Goal: Task Accomplishment & Management: Use online tool/utility

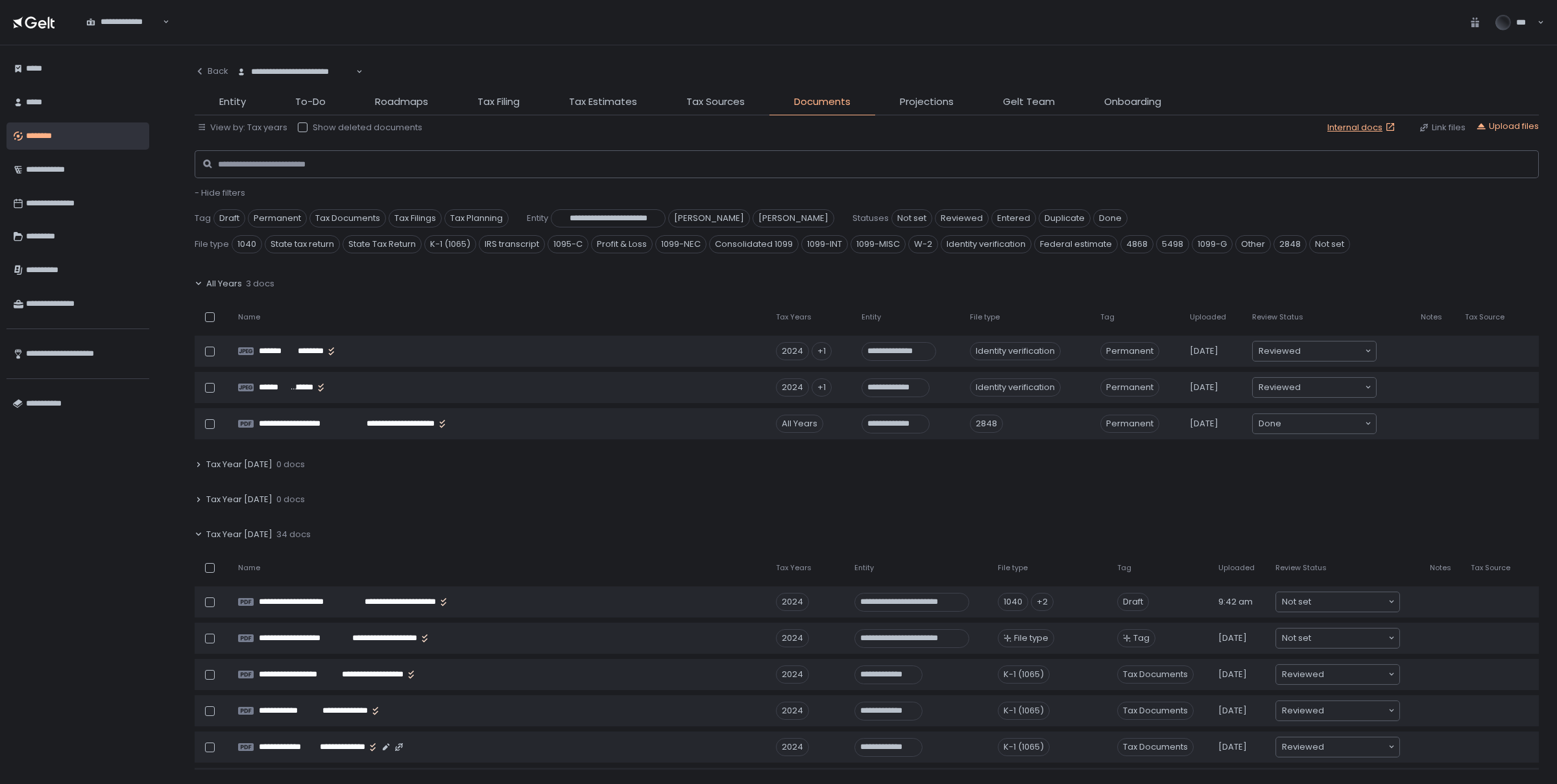
scroll to position [274, 0]
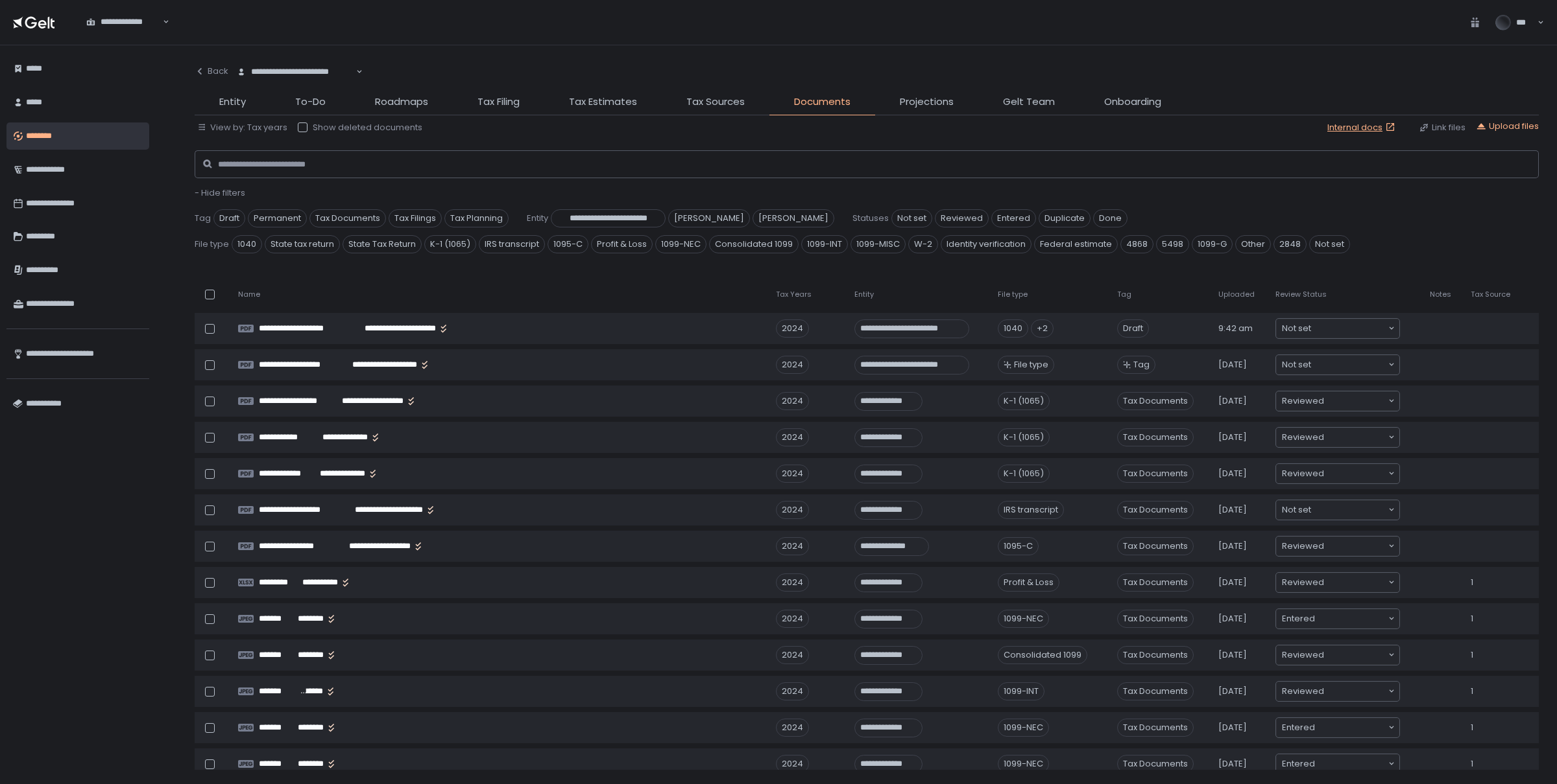
click at [30, 141] on div "********" at bounding box center [84, 136] width 116 height 22
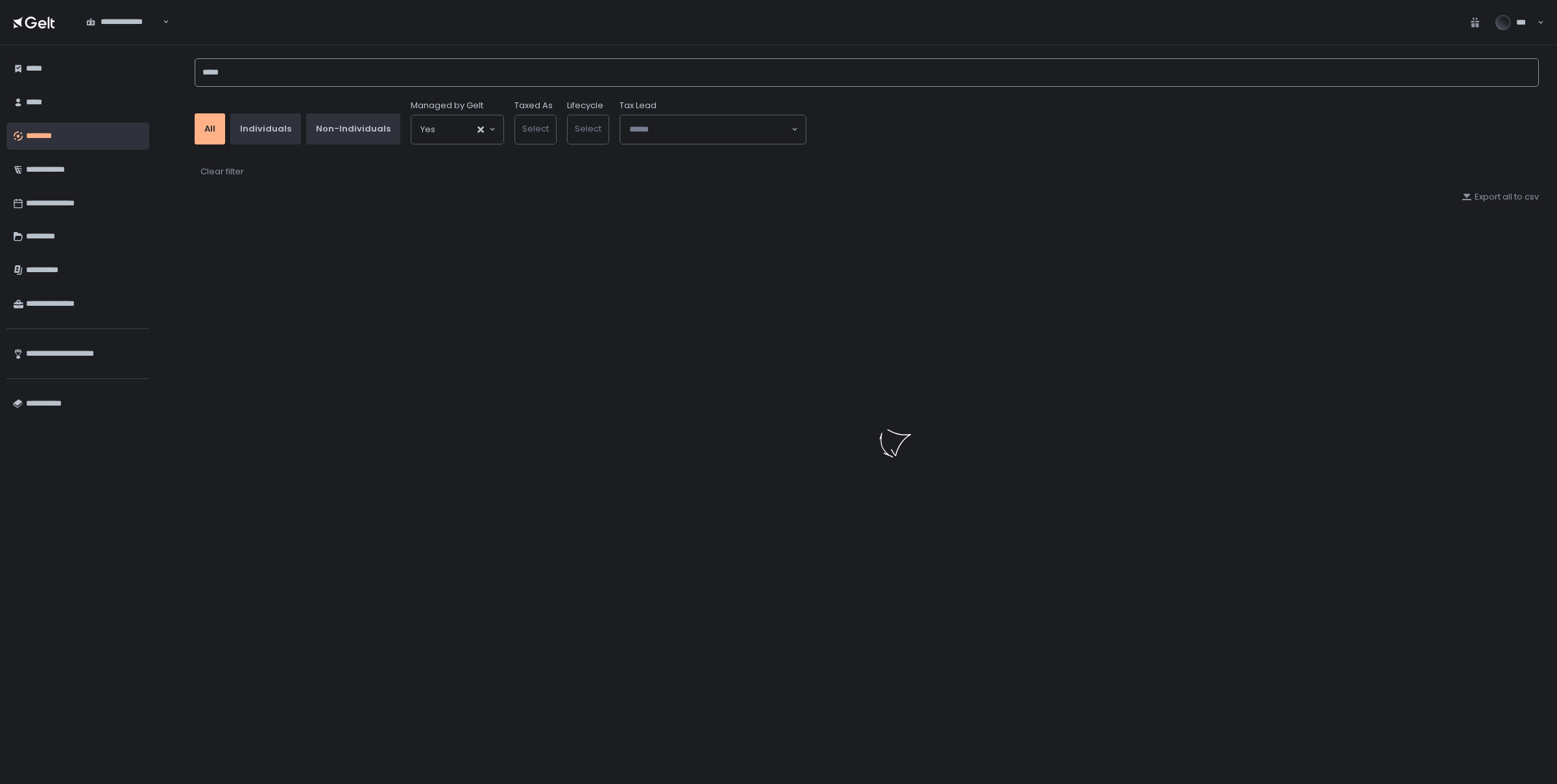
click at [249, 73] on input "*****" at bounding box center [866, 73] width 1344 height 29
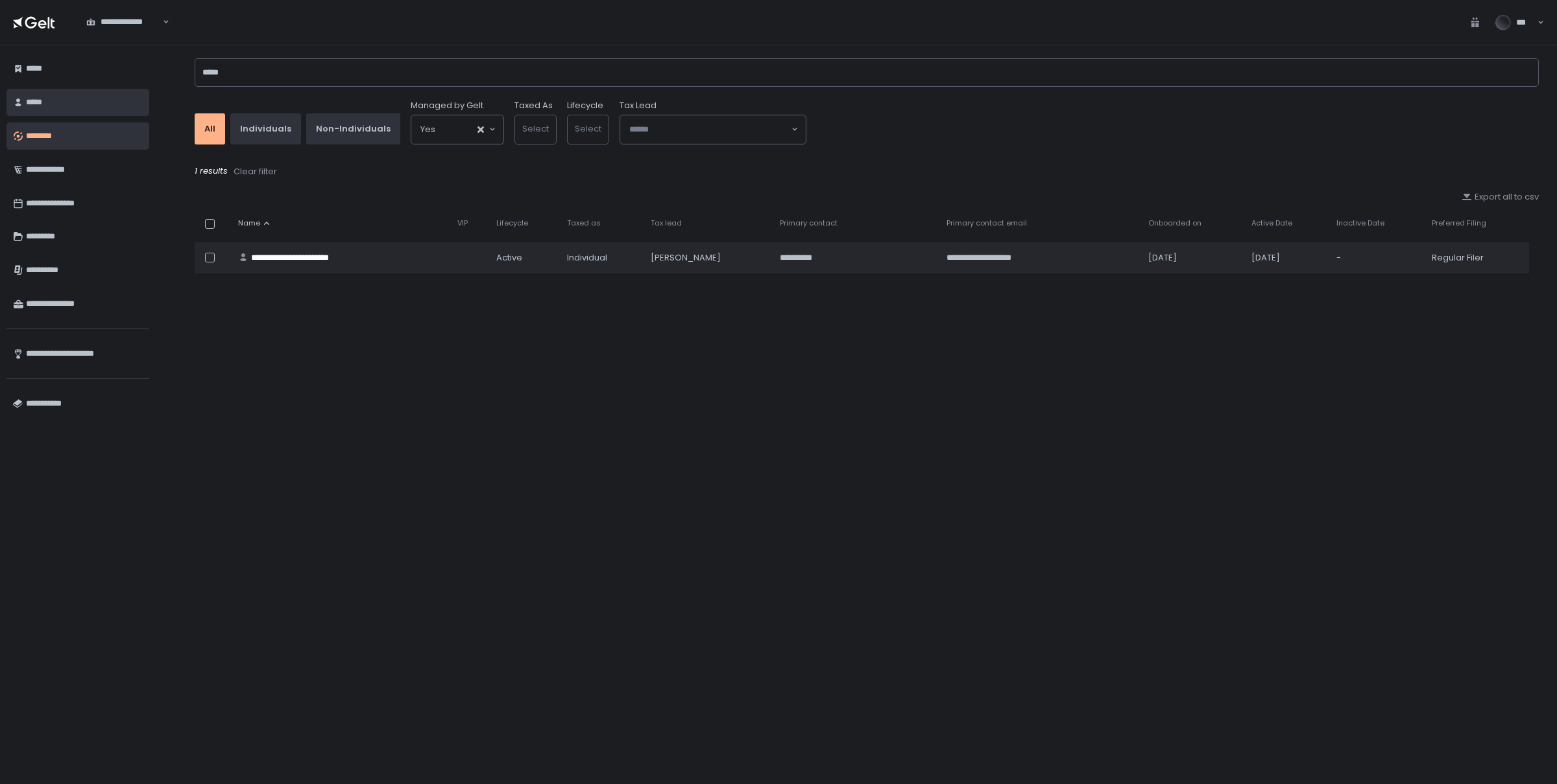
click at [45, 96] on div "*****" at bounding box center [84, 102] width 116 height 22
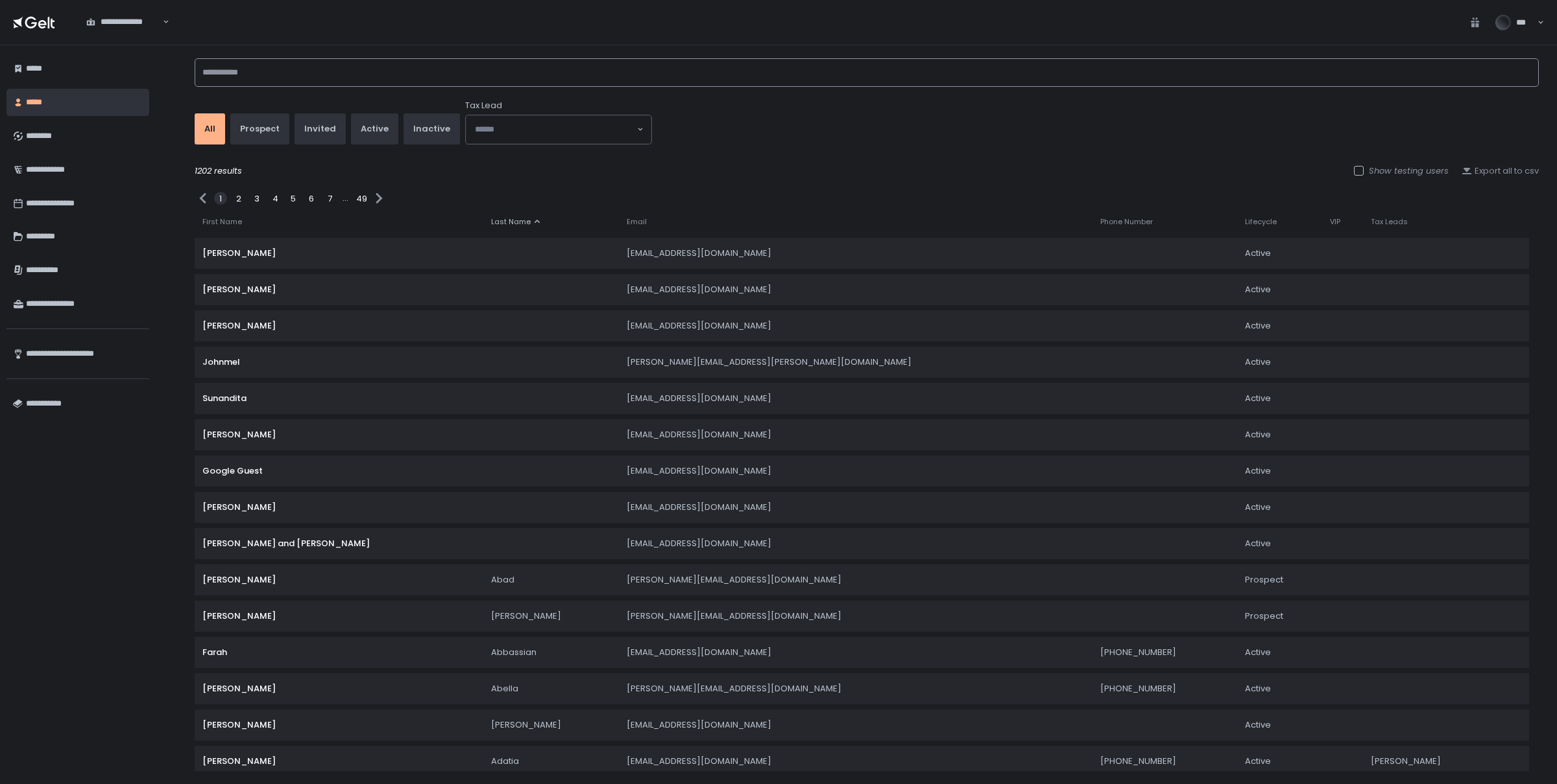
click at [261, 70] on input at bounding box center [866, 73] width 1344 height 29
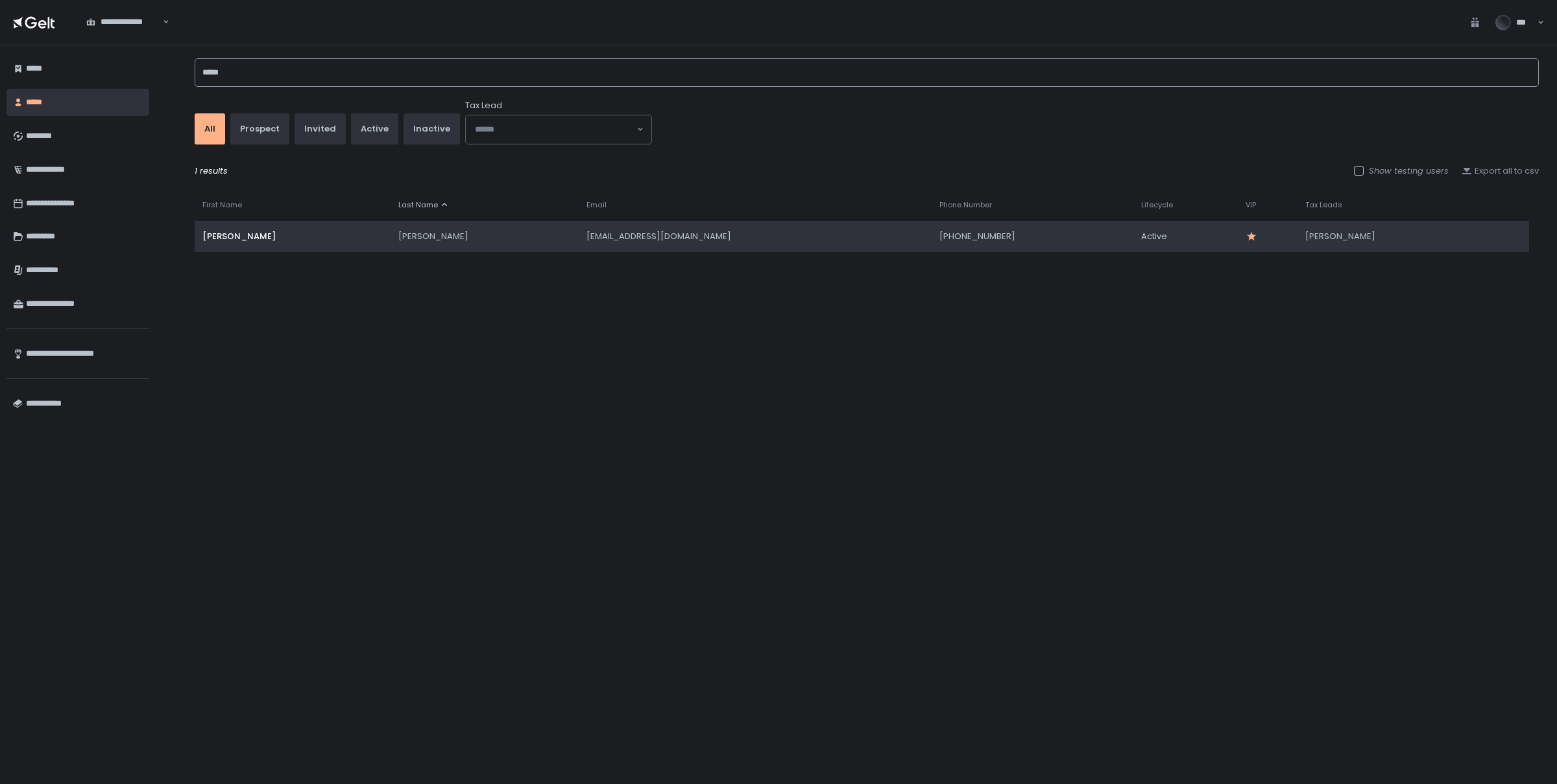
type input "*****"
click at [292, 232] on div "[PERSON_NAME]" at bounding box center [292, 236] width 180 height 12
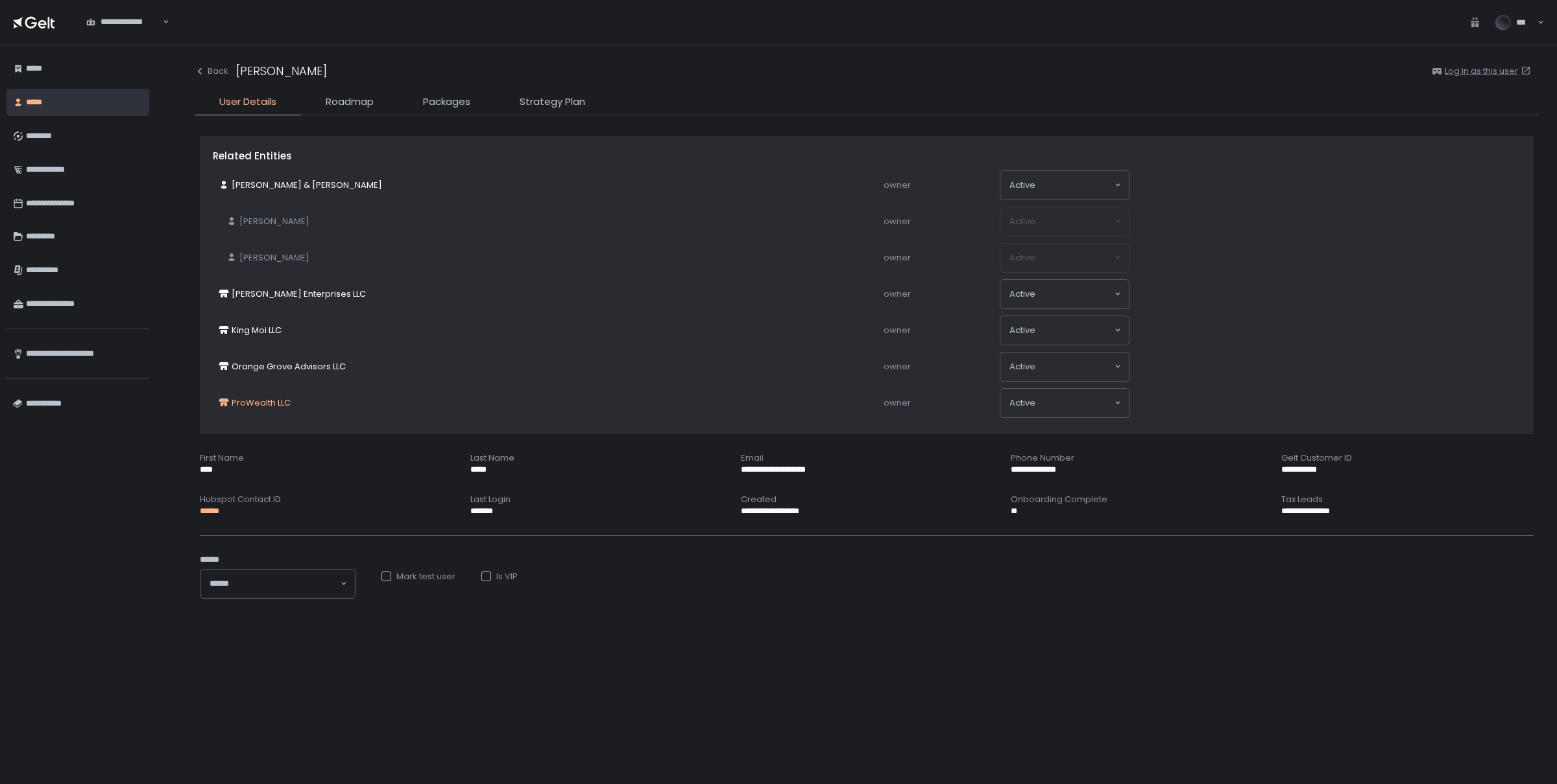
click at [243, 403] on span "ProWealth LLC" at bounding box center [261, 403] width 59 height 12
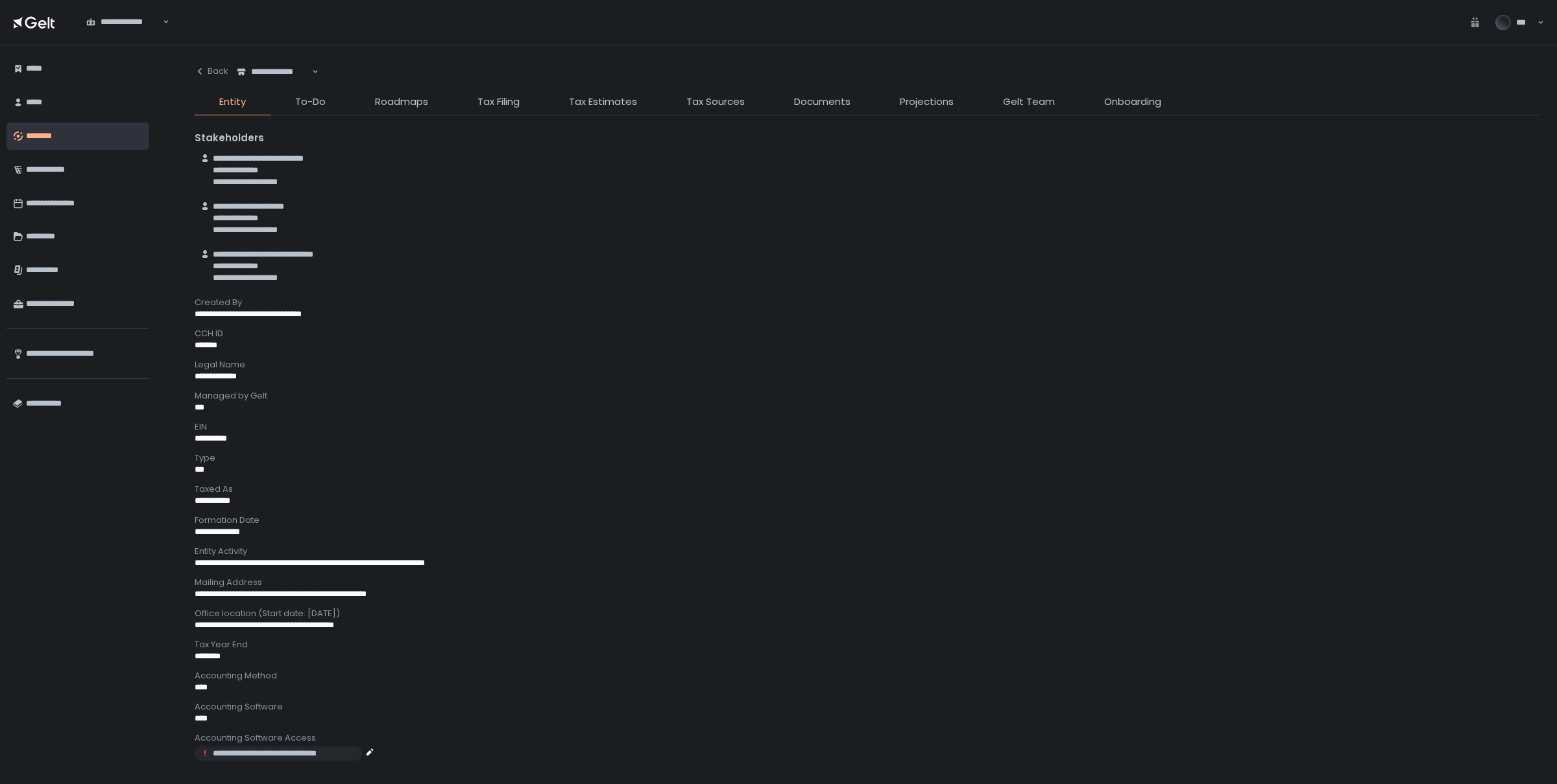
click at [1014, 142] on div "Stakeholders" at bounding box center [866, 138] width 1344 height 15
click at [1008, 57] on div "**********" at bounding box center [866, 415] width 1380 height 739
click at [831, 107] on span "Documents" at bounding box center [822, 102] width 57 height 15
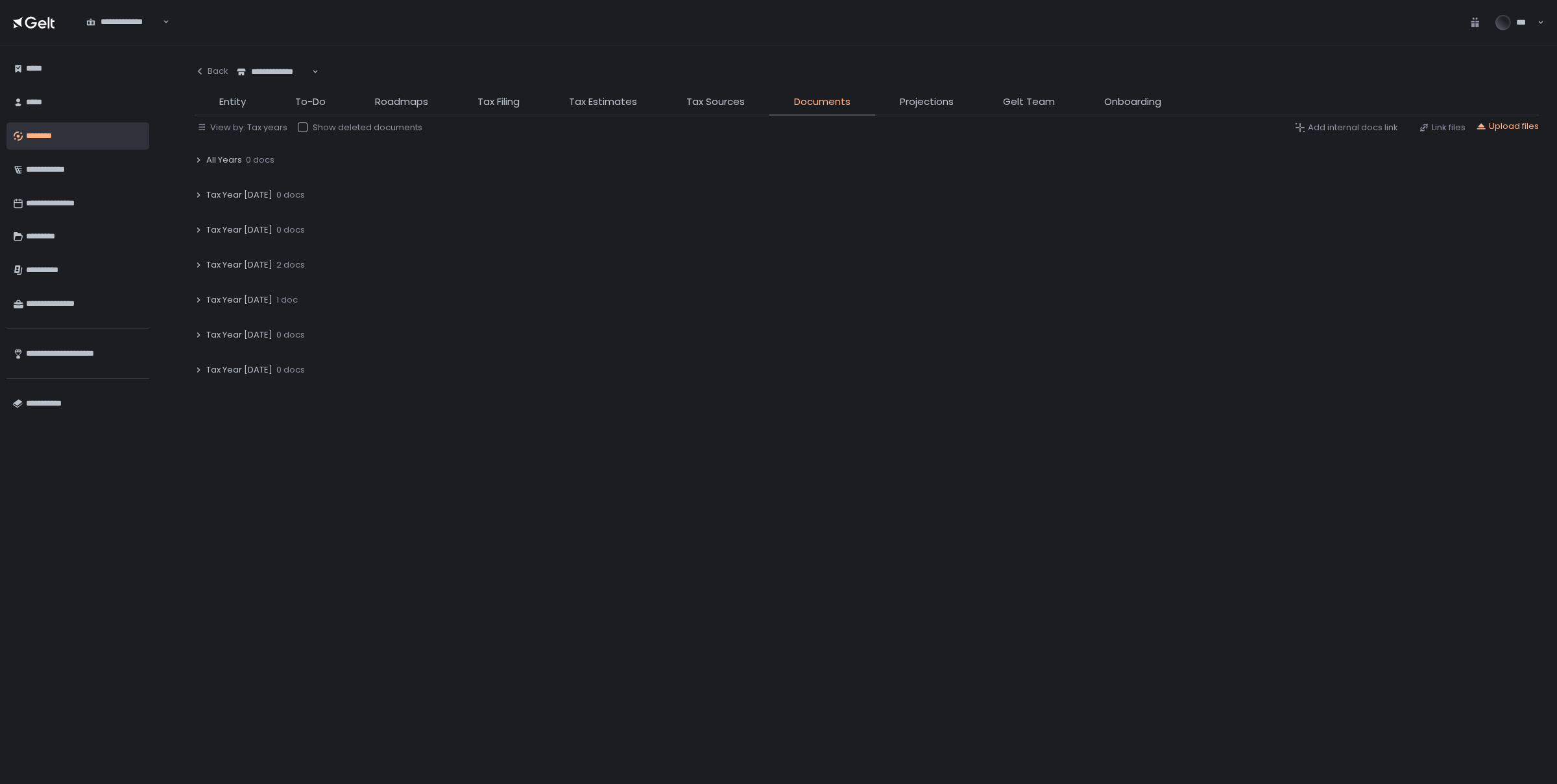
click at [198, 266] on icon at bounding box center [199, 264] width 4 height 5
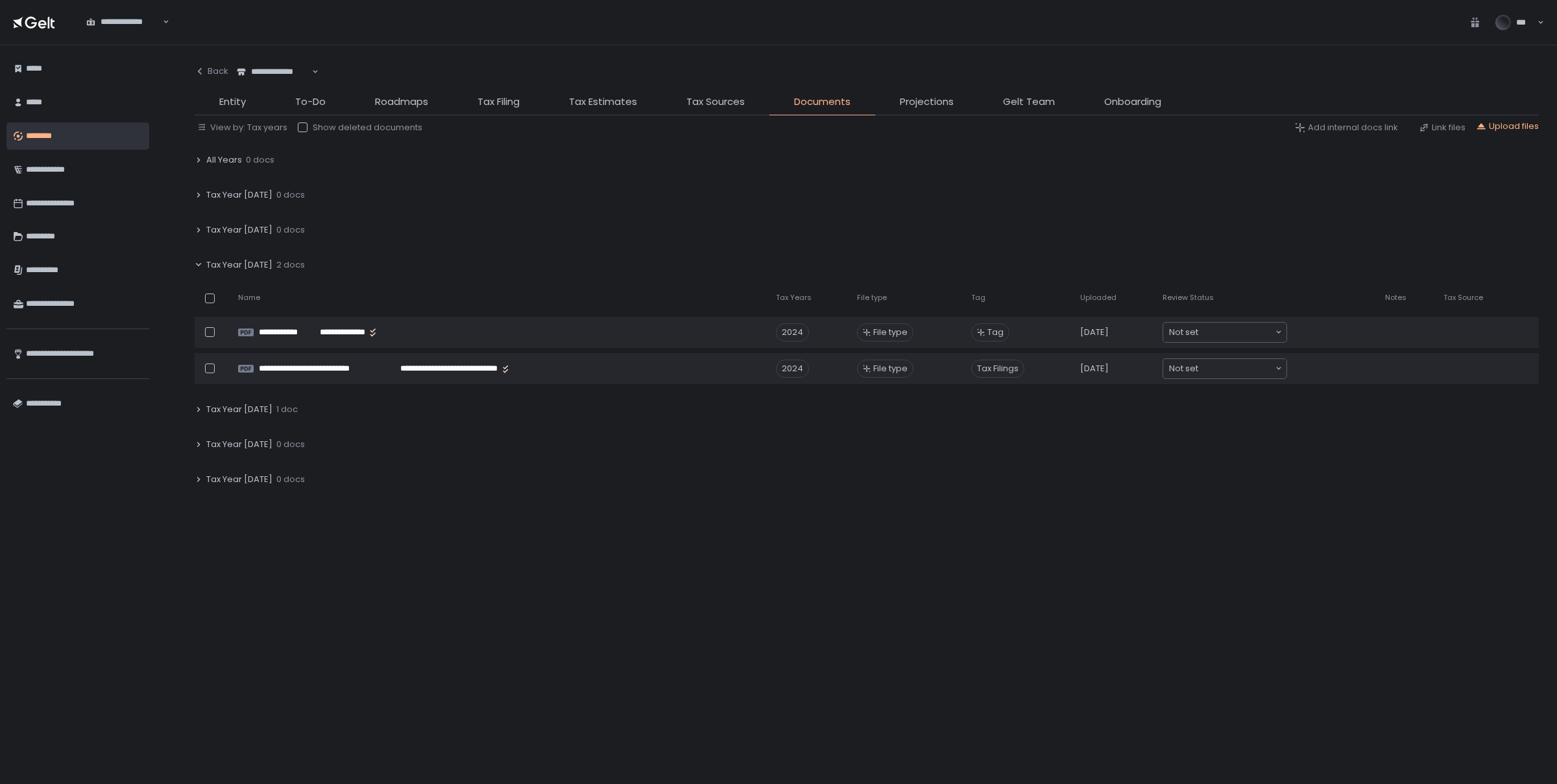
click at [200, 408] on icon at bounding box center [198, 409] width 8 height 8
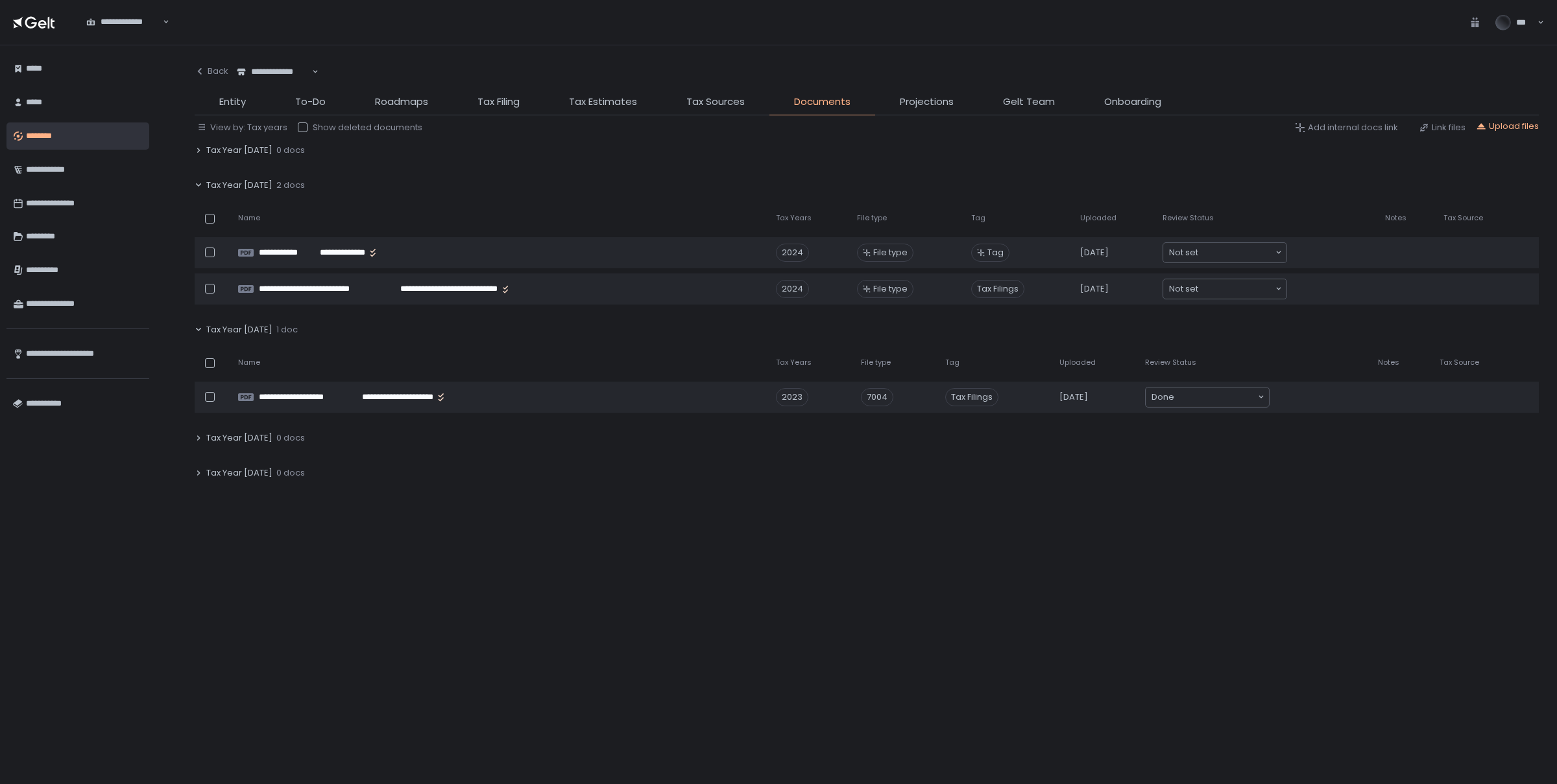
scroll to position [79, 0]
click at [214, 72] on div "Back" at bounding box center [211, 71] width 33 height 12
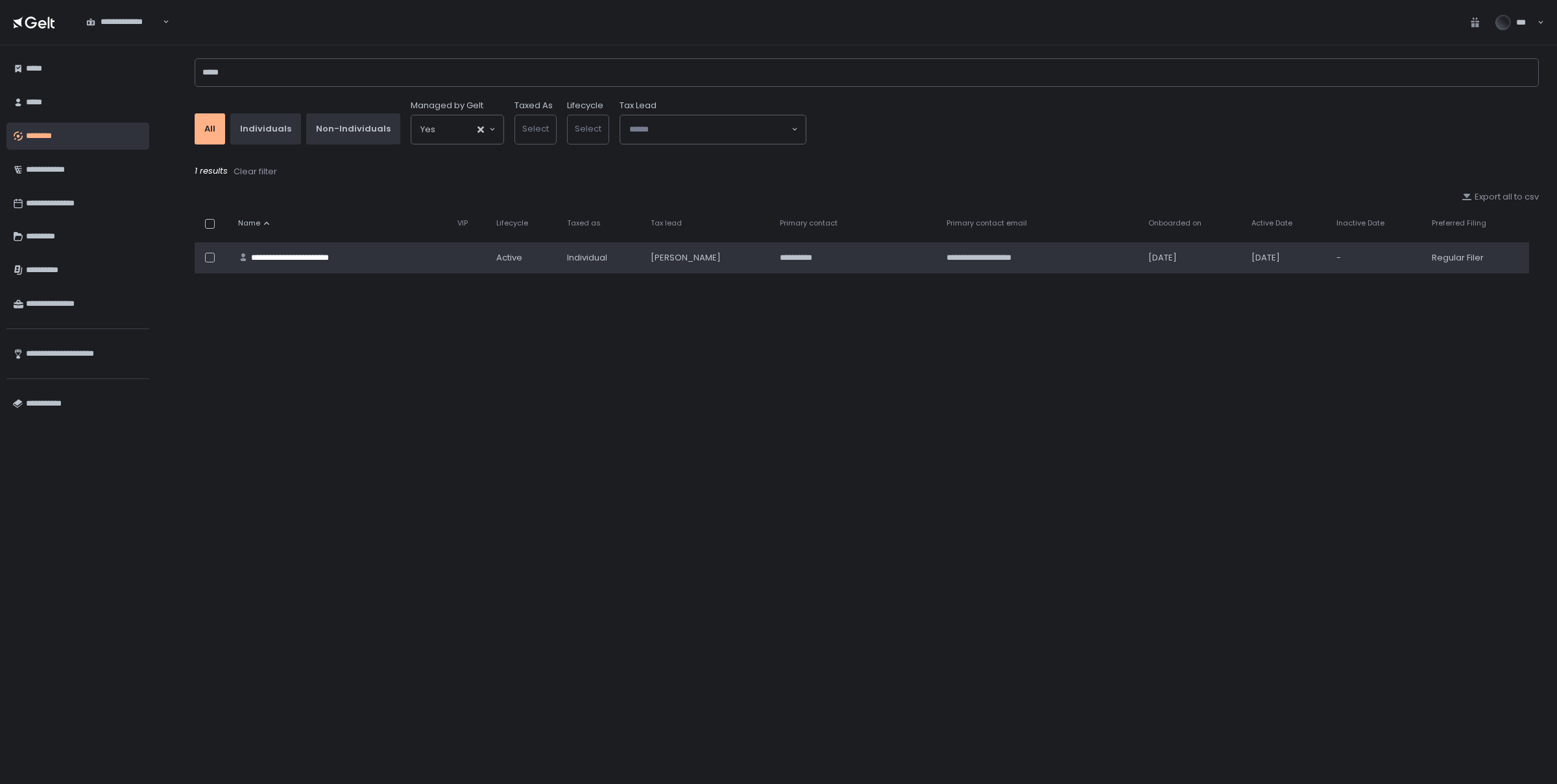
click at [384, 252] on div "**********" at bounding box center [340, 258] width 204 height 12
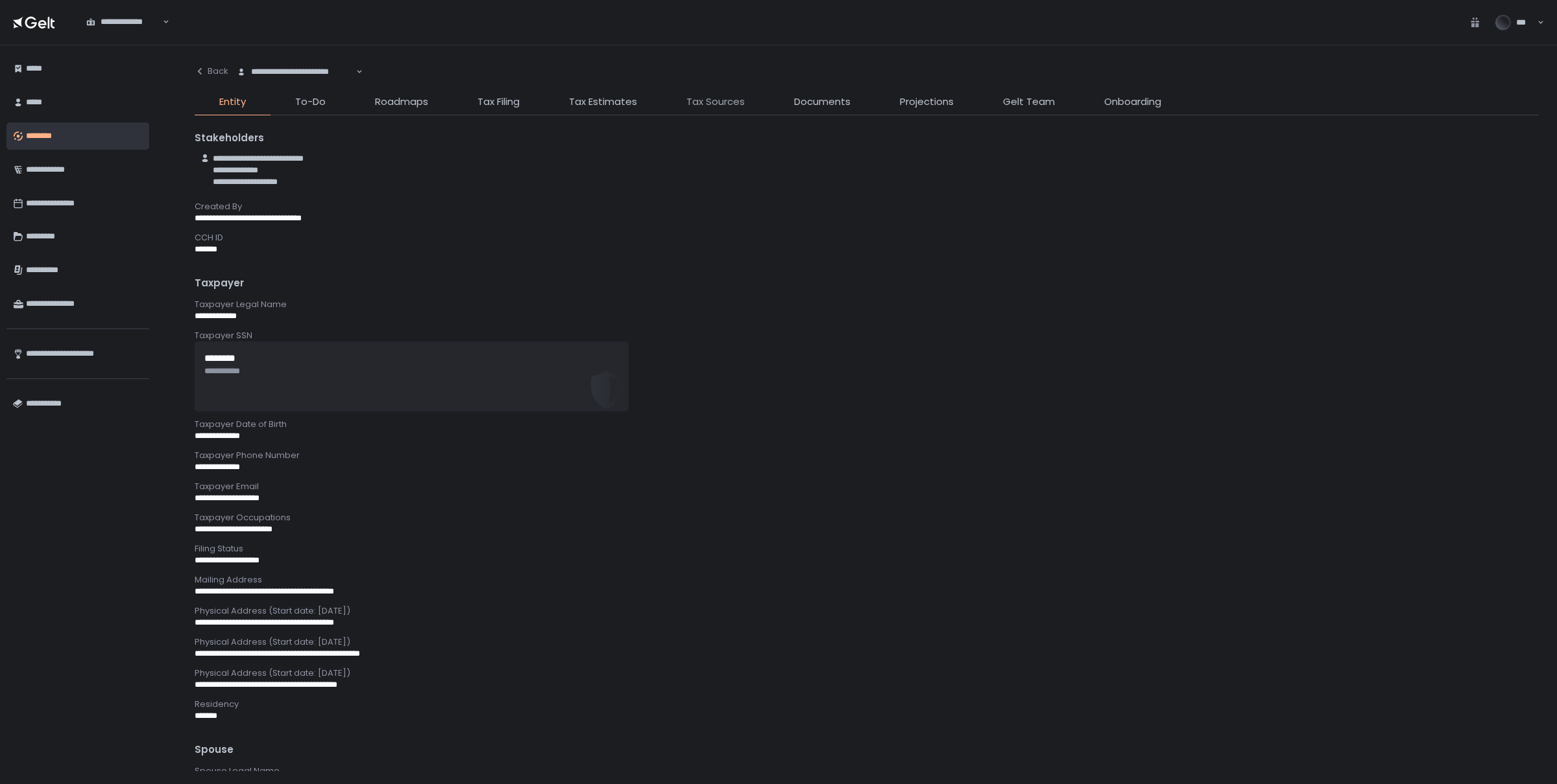
click at [712, 107] on span "Tax Sources" at bounding box center [715, 102] width 59 height 15
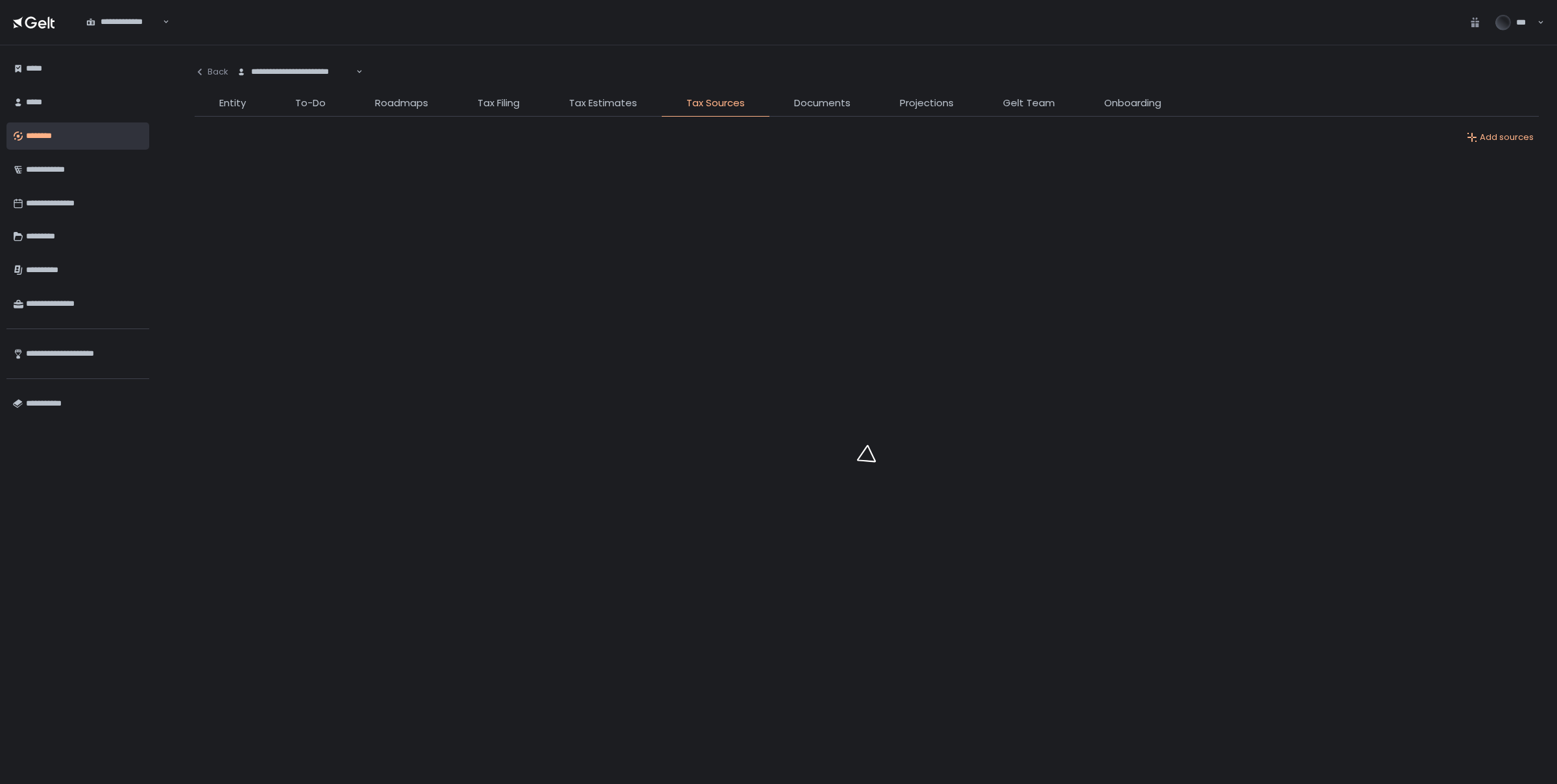
click at [816, 114] on li "Documents" at bounding box center [821, 105] width 105 height 21
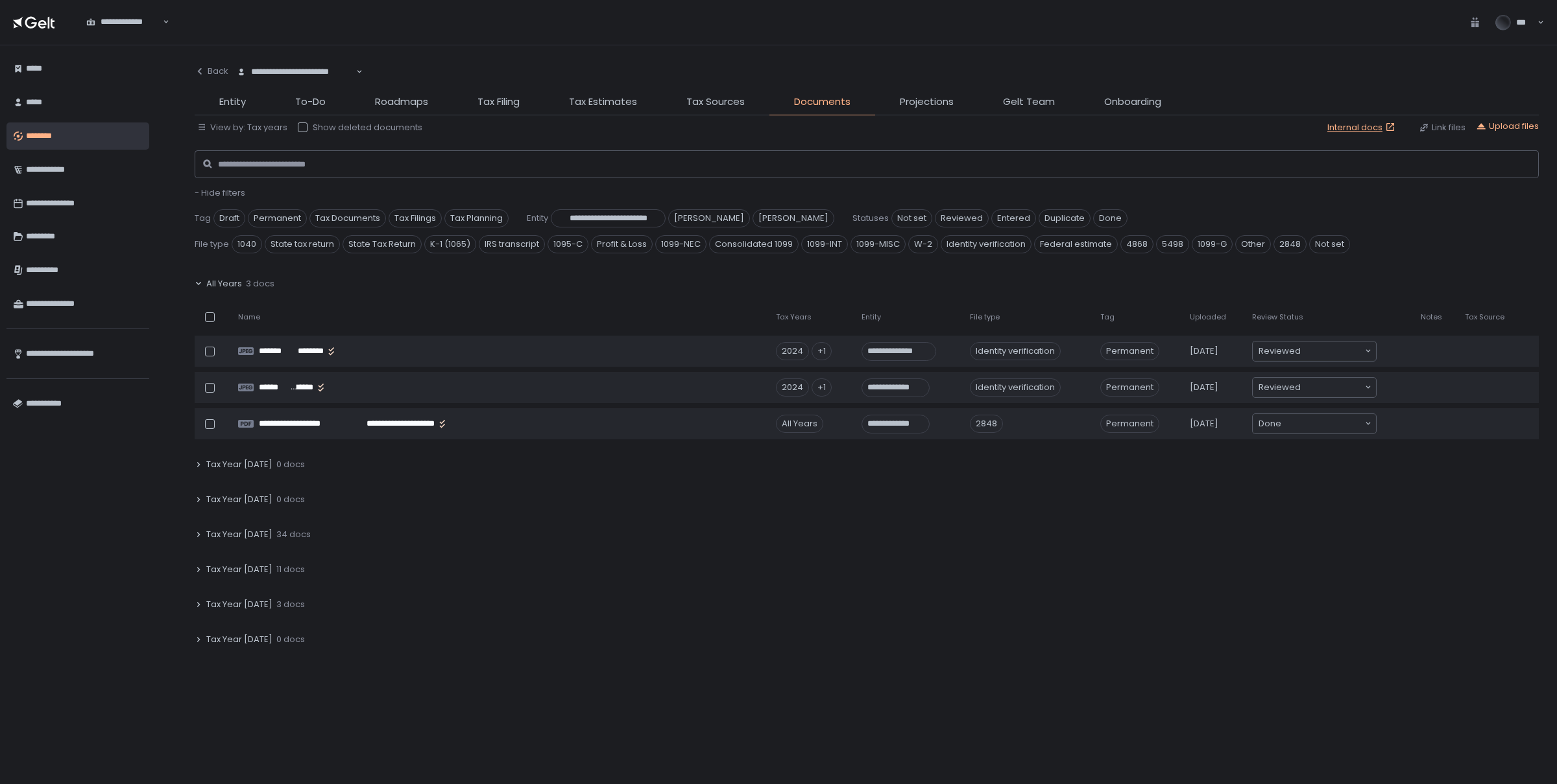
click at [197, 535] on icon at bounding box center [199, 534] width 4 height 5
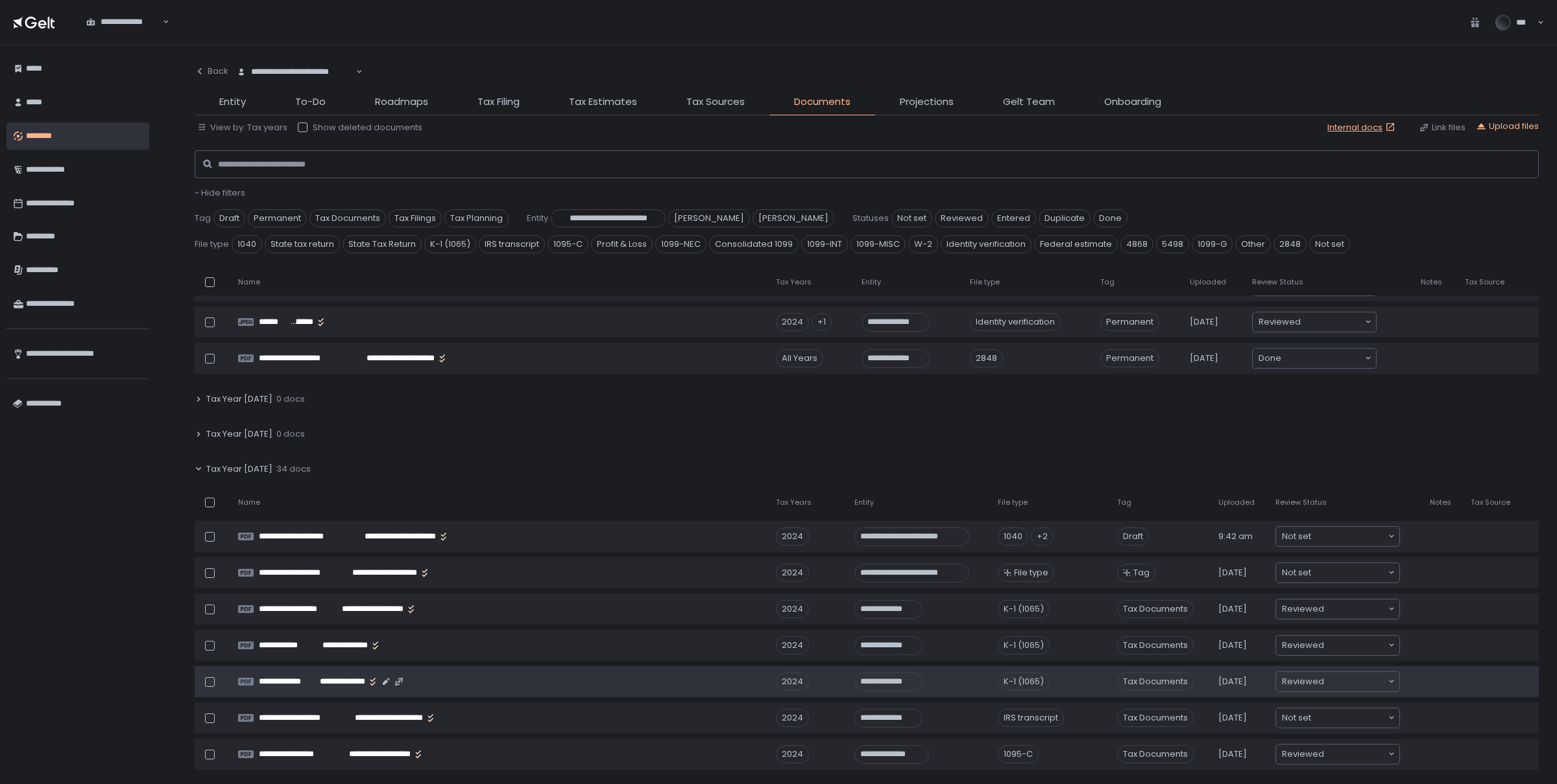
scroll to position [67, 0]
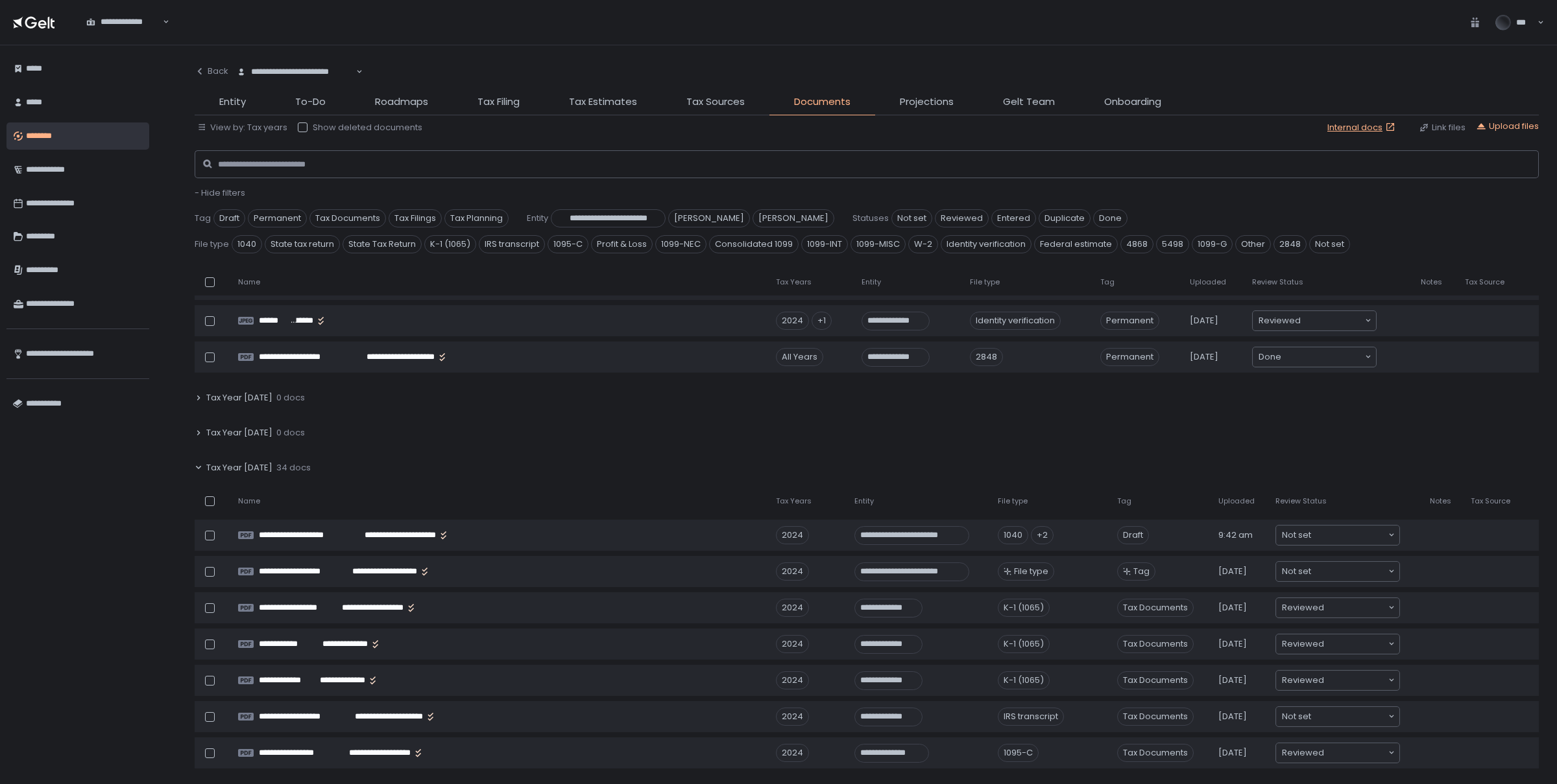
click at [701, 124] on div "View by: Tax years Show deleted documents Internal docs Link files Upload files" at bounding box center [866, 128] width 1344 height 14
click at [703, 111] on li "Tax Sources" at bounding box center [715, 105] width 107 height 21
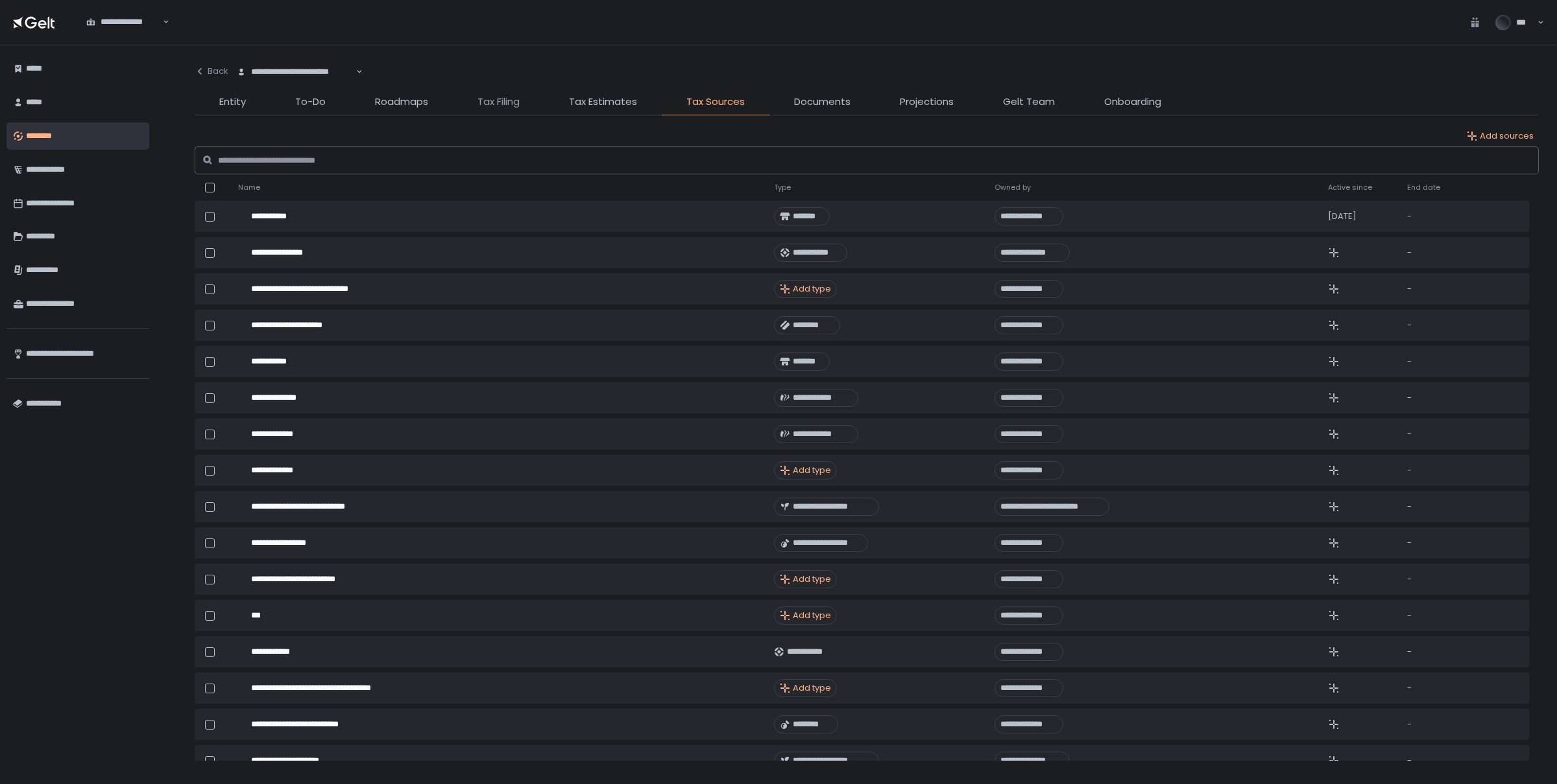
click at [505, 108] on li "Tax Filing" at bounding box center [498, 105] width 91 height 21
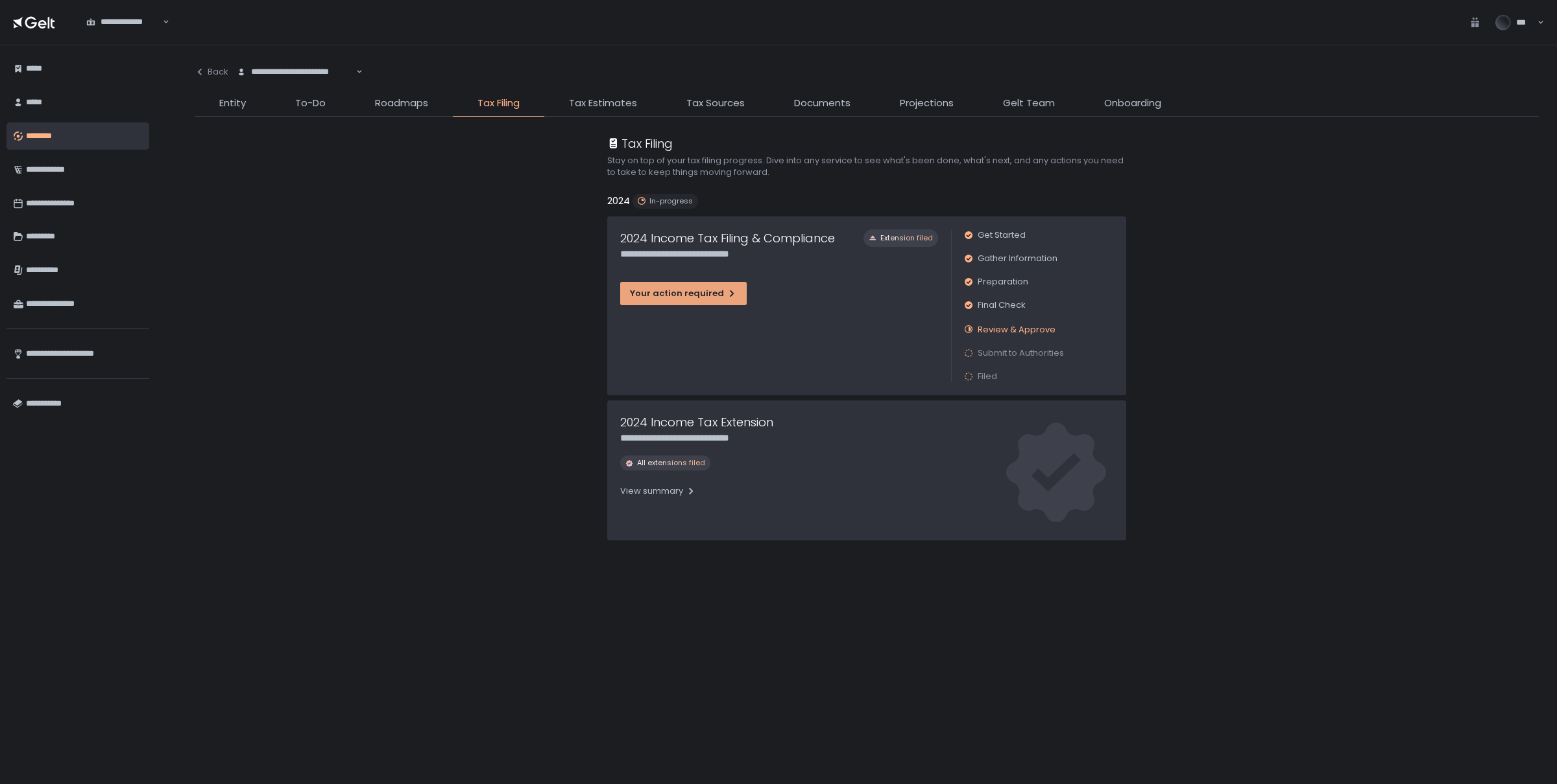
click at [727, 292] on icon "button" at bounding box center [732, 294] width 11 height 11
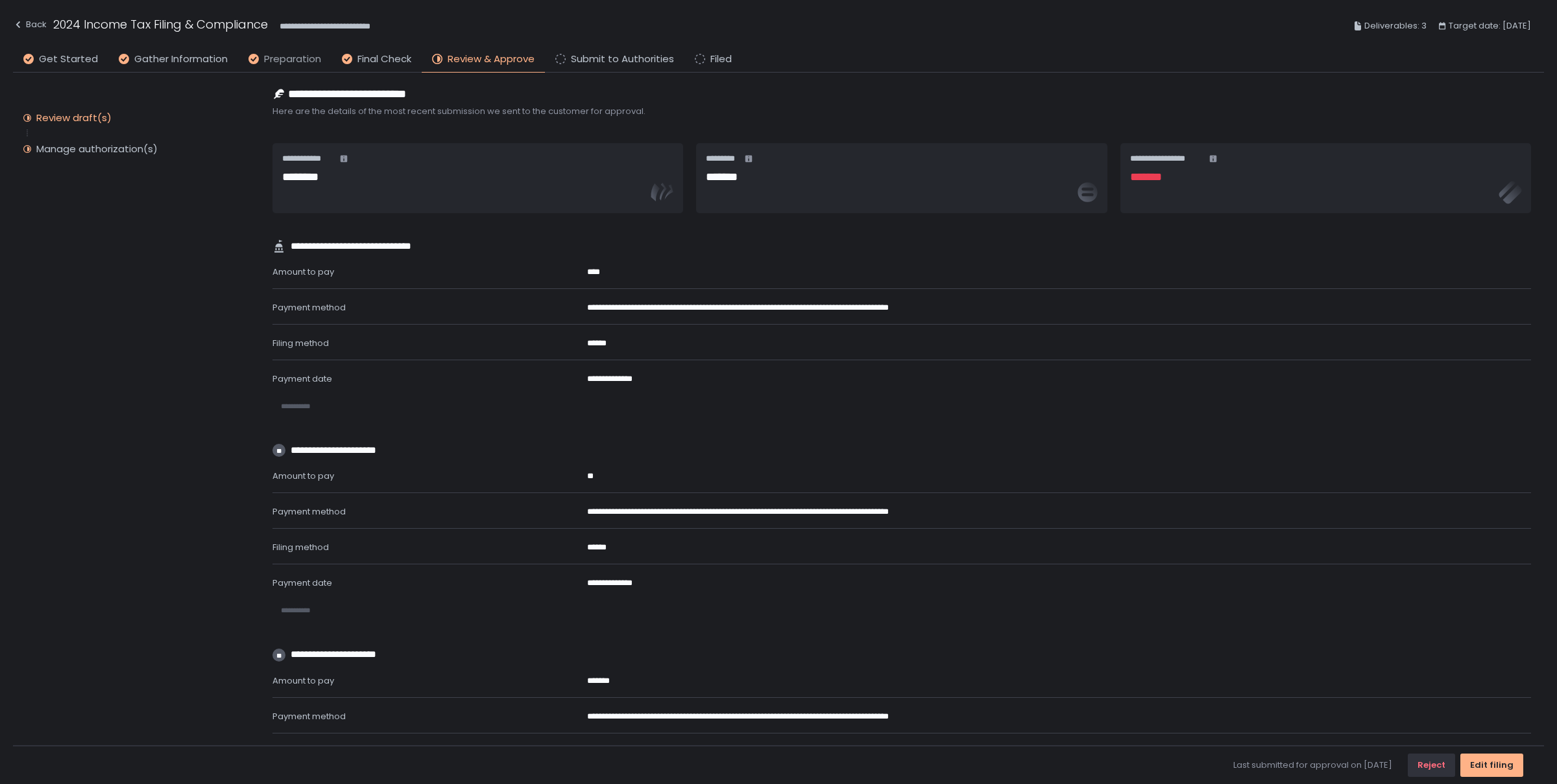
click at [289, 57] on span "Preparation" at bounding box center [292, 59] width 57 height 15
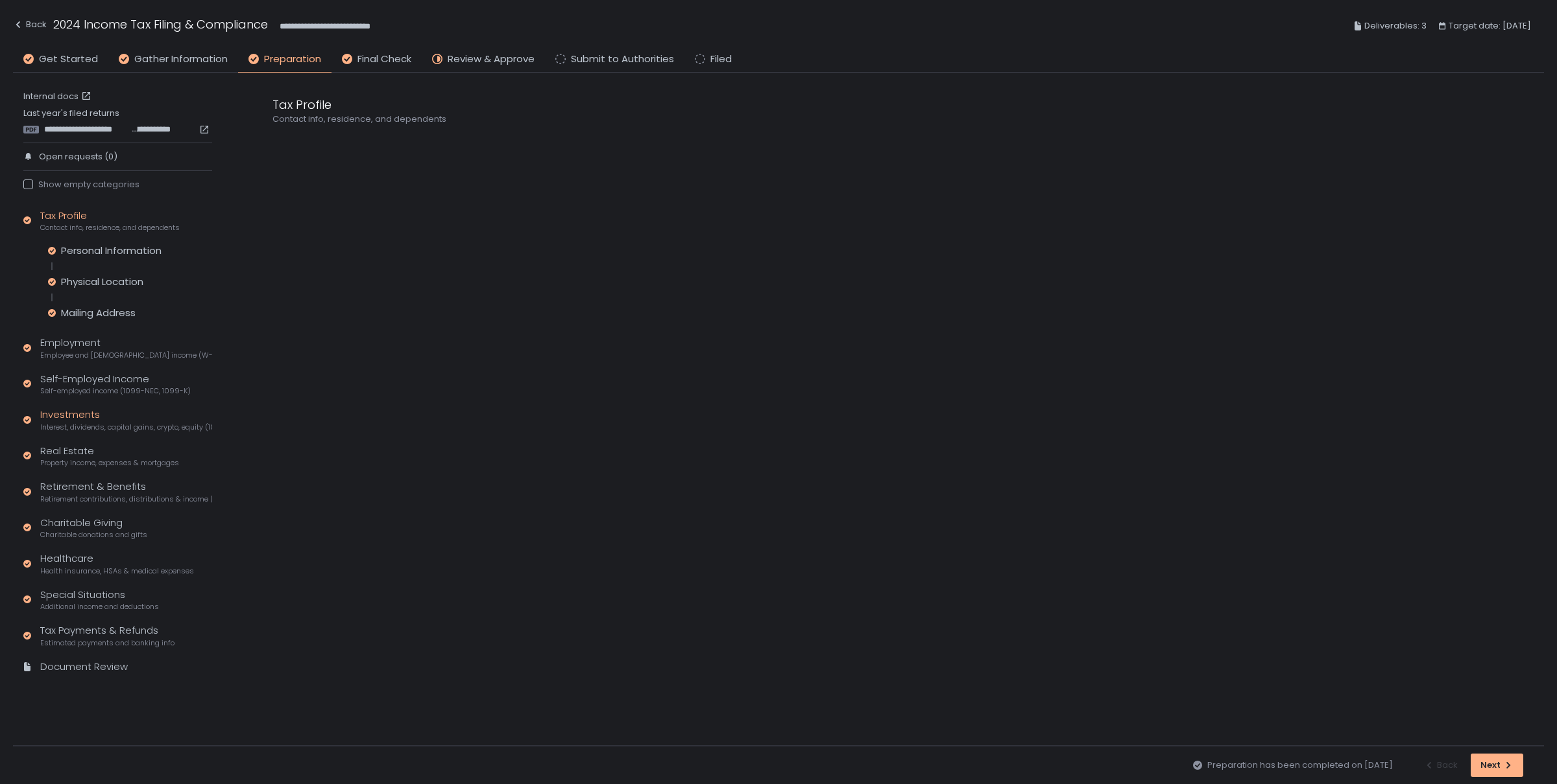
click at [59, 419] on div "Investments Interest, dividends, capital gains, crypto, equity (1099s, K-1s)" at bounding box center [126, 420] width 172 height 24
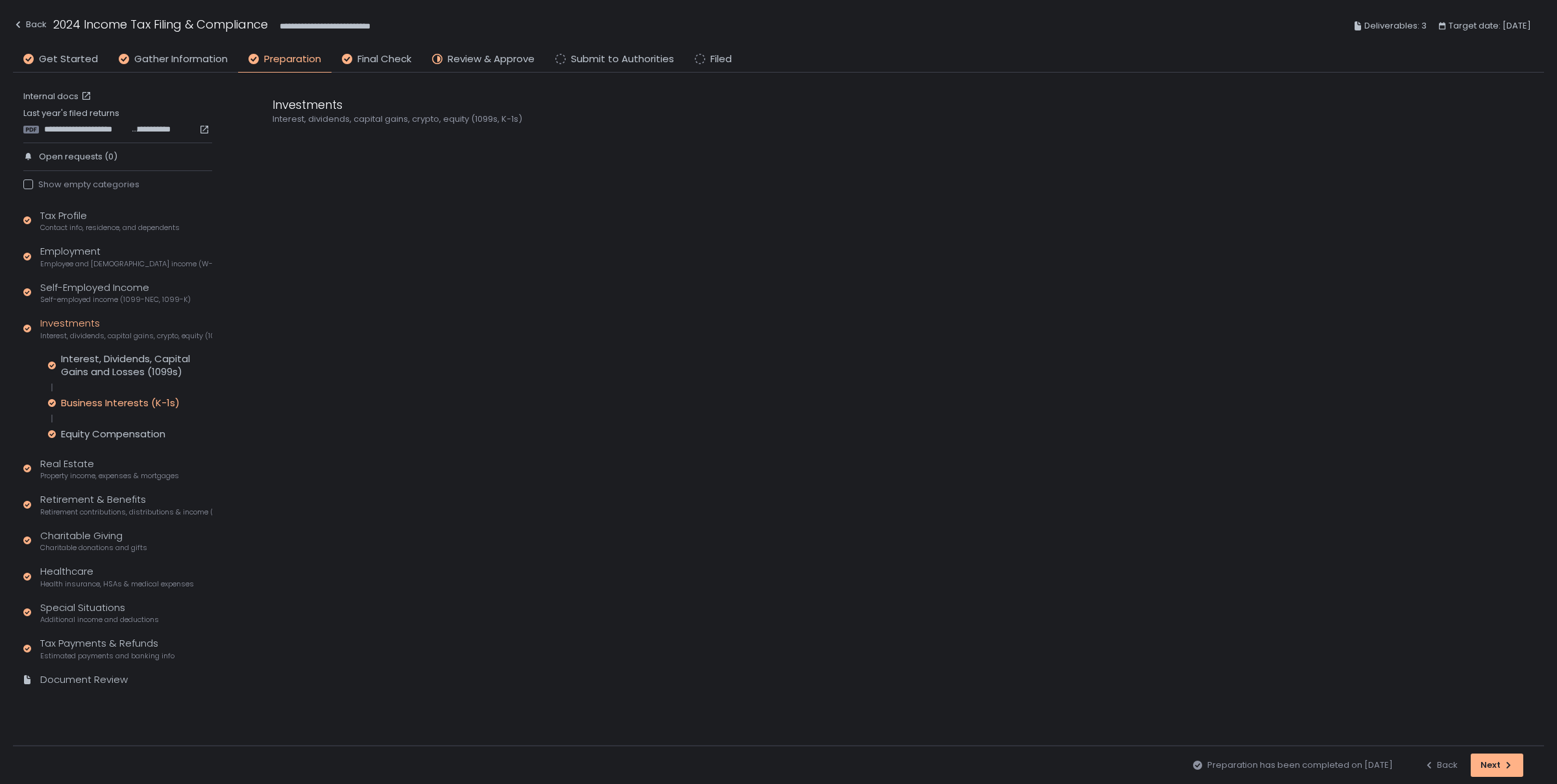
click at [94, 404] on div "Business Interests (K-1s)" at bounding box center [121, 403] width 119 height 13
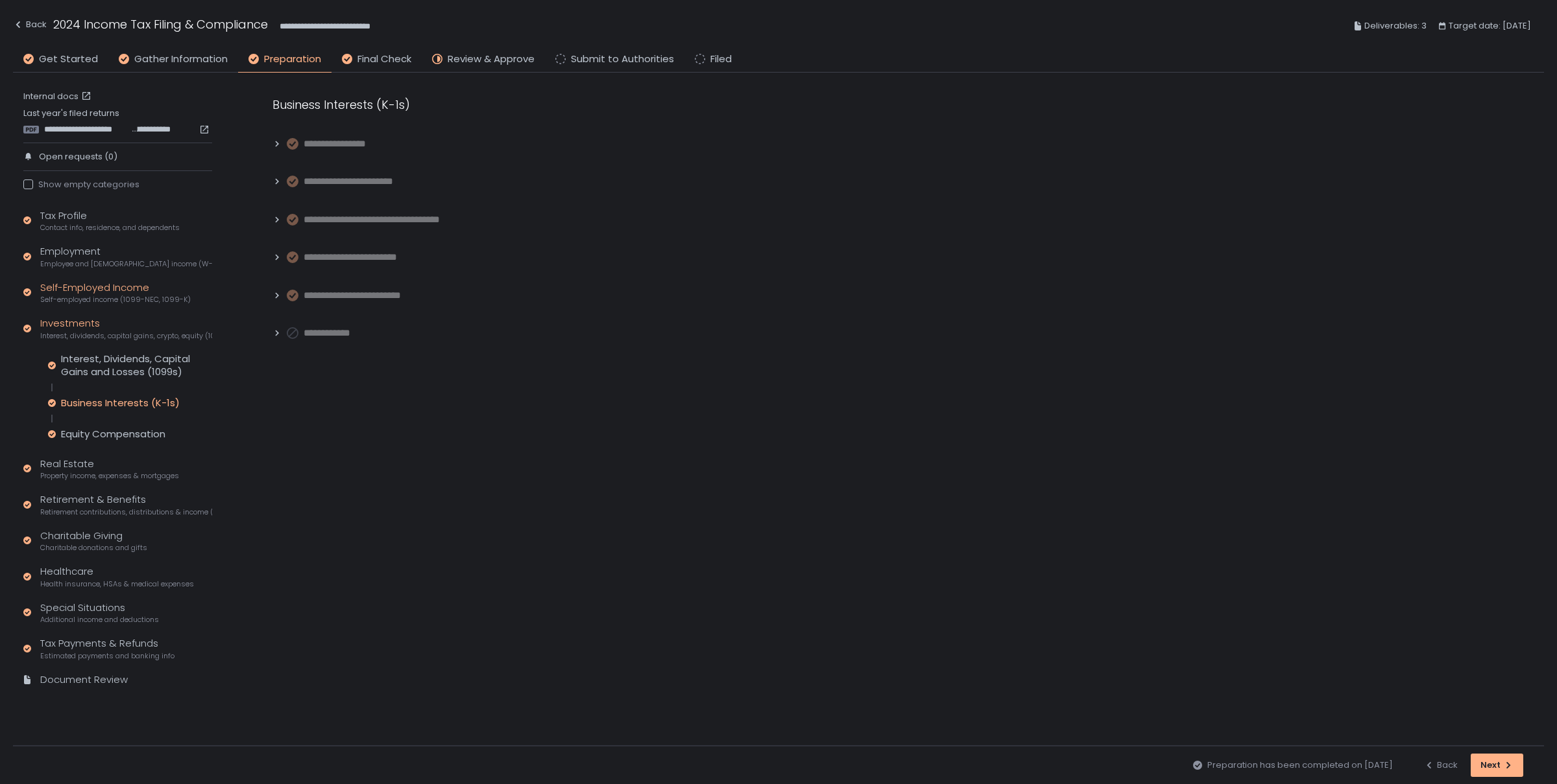
click at [75, 295] on div "Self-Employed Income Self-employed income (1099-NEC, 1099-K)" at bounding box center [115, 293] width 151 height 24
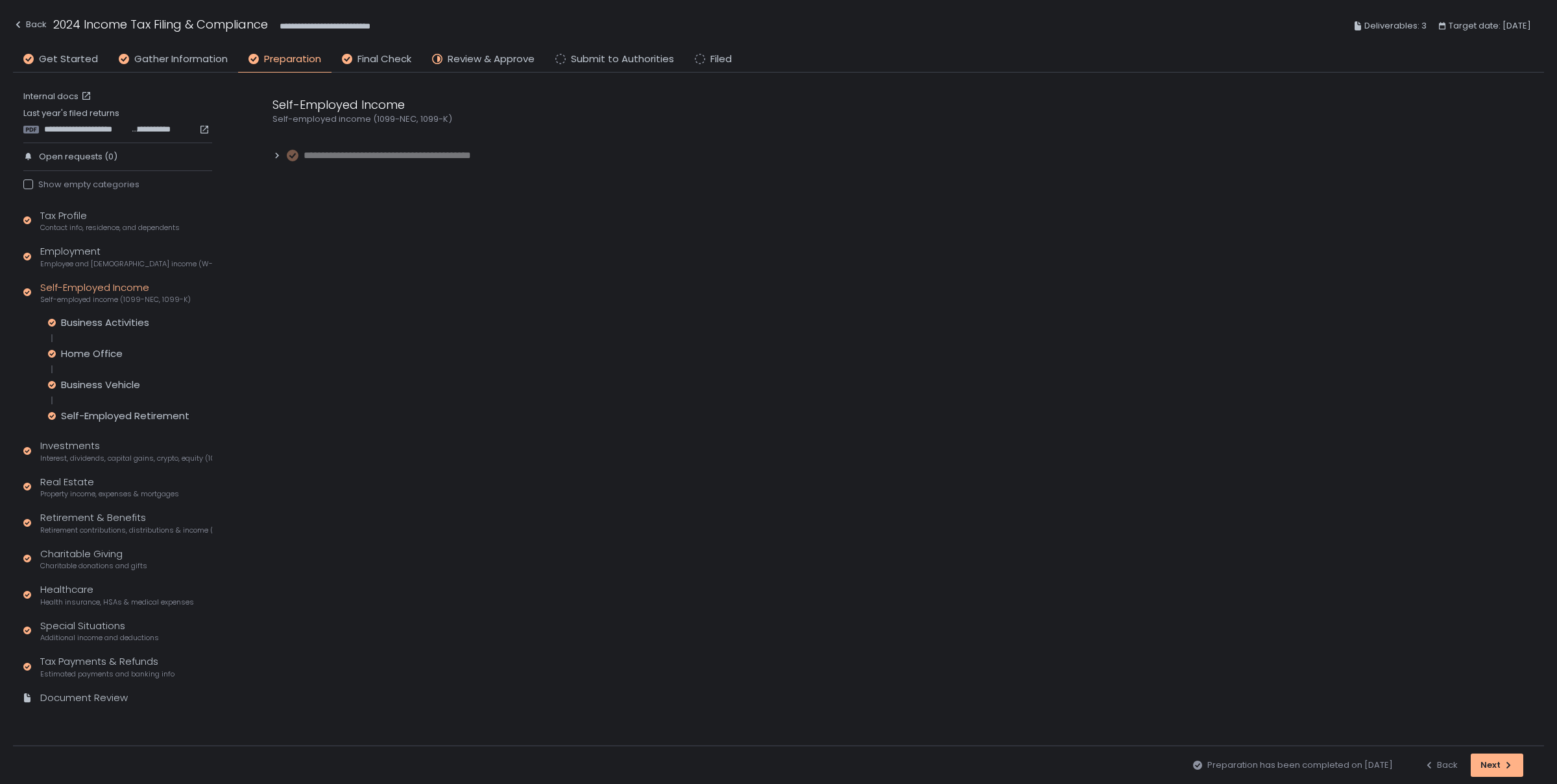
click at [279, 157] on icon at bounding box center [277, 156] width 9 height 9
click at [75, 258] on div "Employment Employee and self-employed income (W-2s)" at bounding box center [126, 256] width 172 height 24
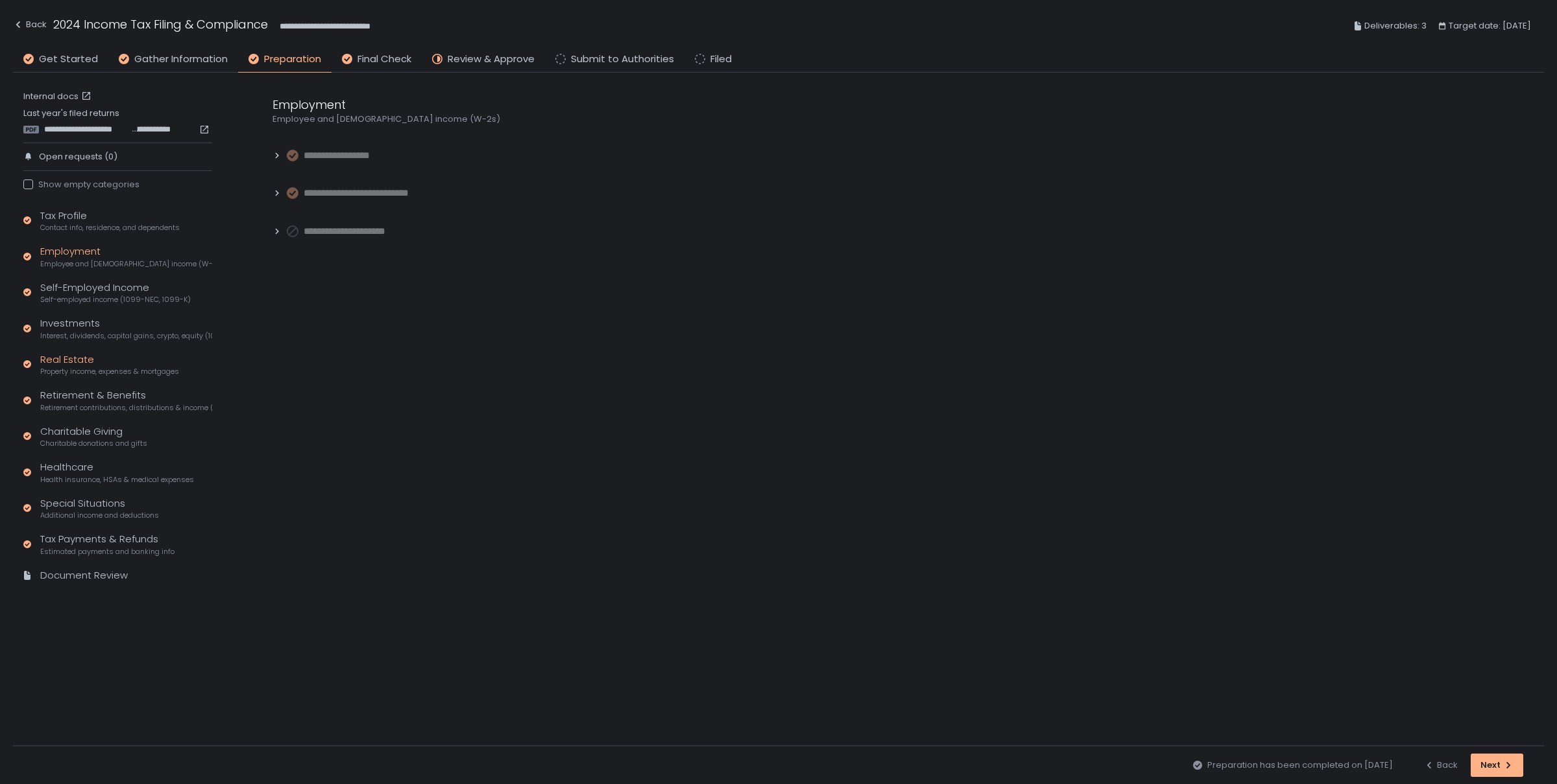
click at [65, 364] on div "Real Estate Property income, expenses & mortgages" at bounding box center [110, 364] width 139 height 24
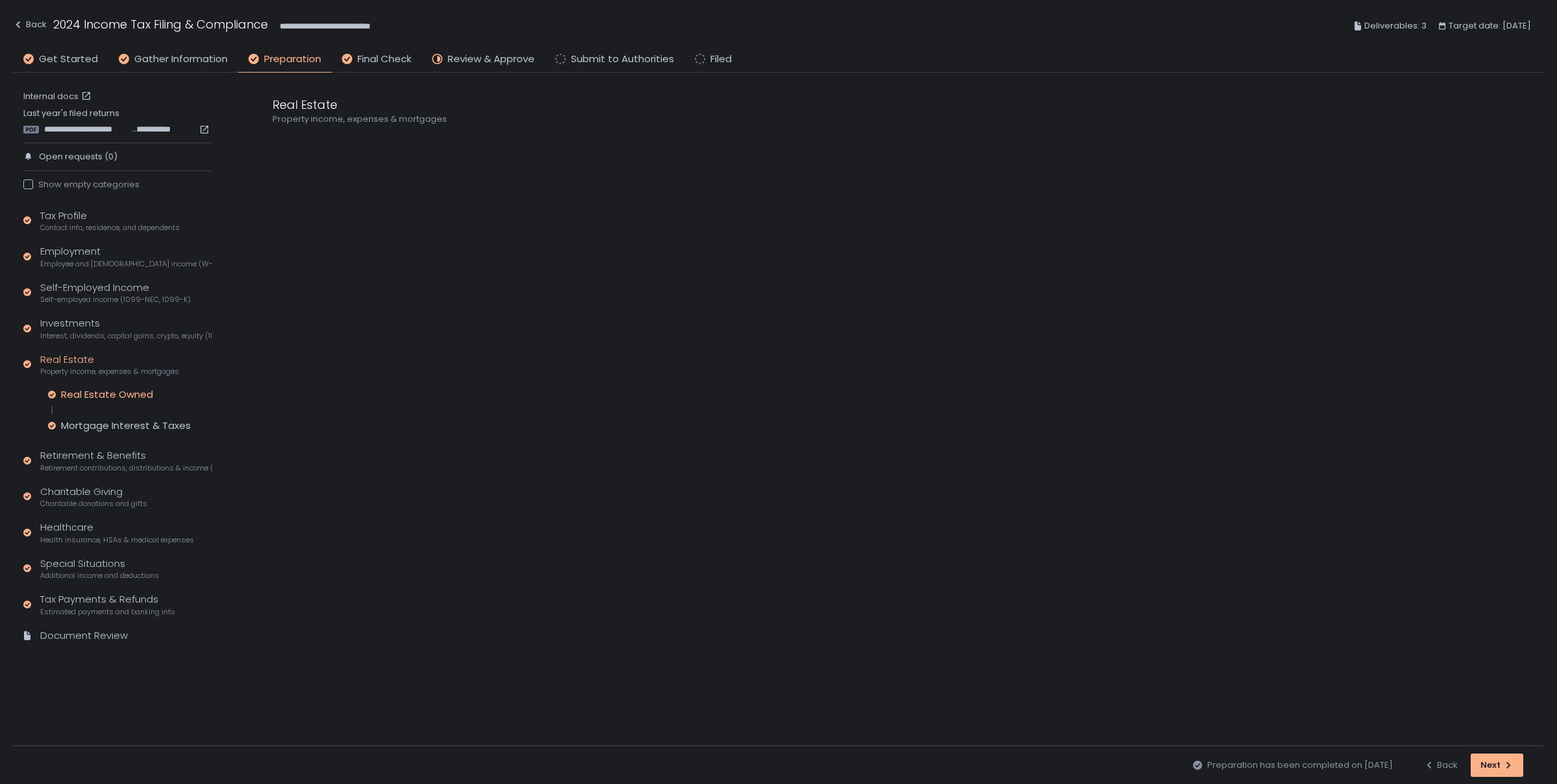
click at [81, 394] on div "Real Estate Owned" at bounding box center [107, 395] width 92 height 13
click at [81, 423] on div "Mortgage Interest & Taxes" at bounding box center [126, 425] width 130 height 13
click at [92, 403] on div "Real Estate Owned Mortgage Interest & Taxes" at bounding box center [130, 410] width 164 height 44
click at [88, 332] on span "Interest, dividends, capital gains, crypto, equity (1099s, K-1s)" at bounding box center [126, 336] width 172 height 10
